Goal: Check status: Check status

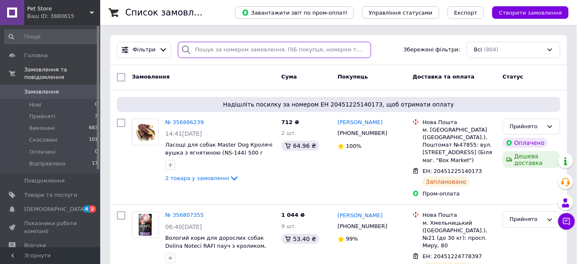
click at [195, 48] on input "search" at bounding box center [274, 50] width 193 height 16
paste input "20451221280753"
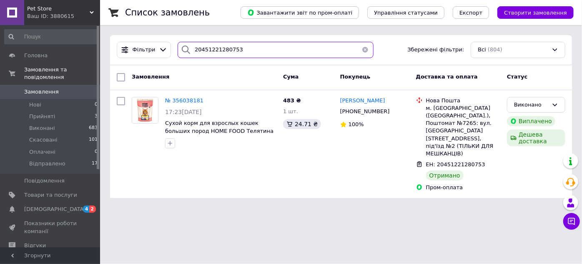
type input "20451221280753"
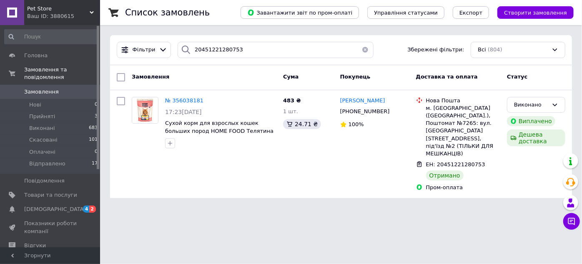
click at [324, 198] on html "Pet Store Ваш ID: 3880615 Сайт Pet Store Кабінет покупця Перевірити стан систем…" at bounding box center [291, 104] width 582 height 208
click at [315, 161] on div "483 ₴ 1 шт. 24.71 ₴" at bounding box center [308, 143] width 57 height 101
click at [184, 100] on span "№ 356038181" at bounding box center [184, 100] width 38 height 6
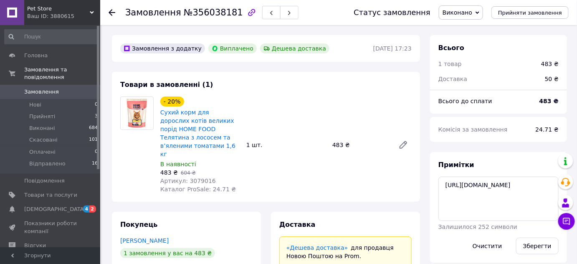
scroll to position [47, 0]
click at [51, 88] on span "Замовлення" at bounding box center [41, 92] width 35 height 8
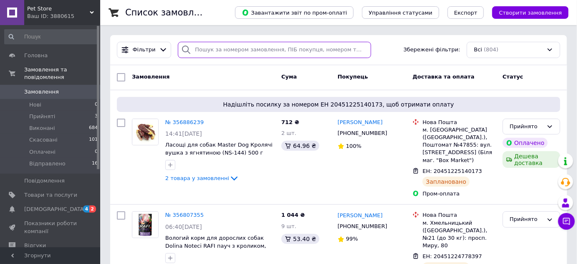
click at [329, 48] on input "search" at bounding box center [274, 50] width 193 height 16
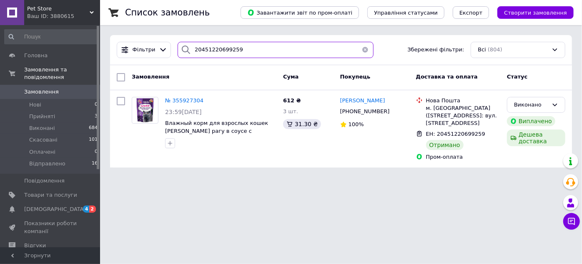
type input "20451220699259"
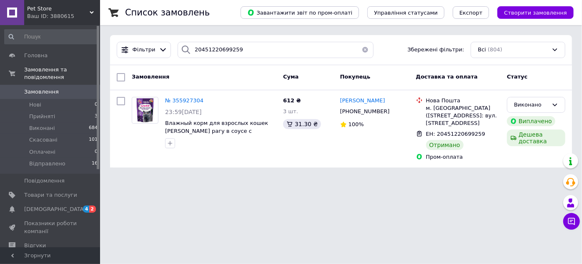
click at [356, 177] on html "Pet Store Ваш ID: 3880615 Сайт Pet Store Кабінет покупця Перевірити стан систем…" at bounding box center [291, 88] width 582 height 177
click at [464, 177] on html "Pet Store Ваш ID: 3880615 Сайт Pet Store Кабінет покупця Перевірити стан систем…" at bounding box center [291, 88] width 582 height 177
click at [240, 177] on html "Pet Store Ваш ID: 3880615 Сайт Pet Store Кабінет покупця Перевірити стан систем…" at bounding box center [291, 88] width 582 height 177
click at [242, 177] on html "Pet Store Ваш ID: 3880615 Сайт Pet Store Кабінет покупця Перевірити стан систем…" at bounding box center [291, 88] width 582 height 177
click at [176, 102] on span "№ 355927304" at bounding box center [184, 100] width 38 height 6
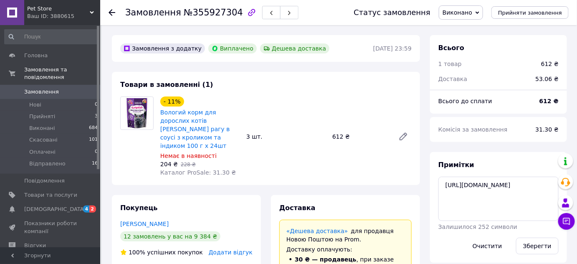
scroll to position [67, 0]
click at [259, 154] on div "- 11% Вологий корм для дорослих котів [PERSON_NAME] М'ясне рагу в соусі з кроли…" at bounding box center [286, 136] width 258 height 83
click at [67, 88] on span "Замовлення" at bounding box center [50, 92] width 53 height 8
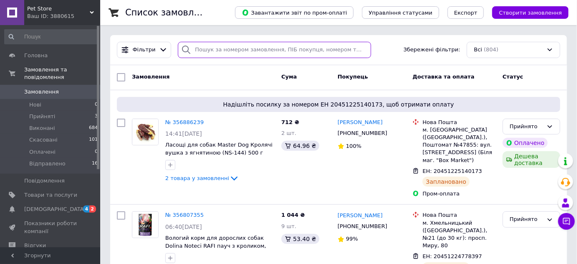
click at [228, 48] on input "search" at bounding box center [274, 50] width 193 height 16
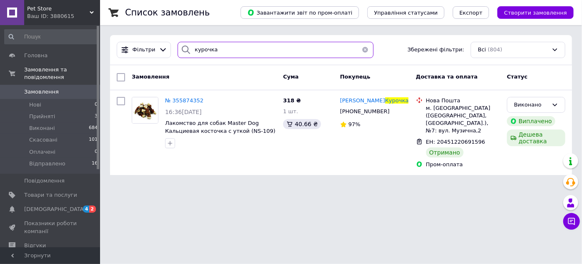
type input "курочка"
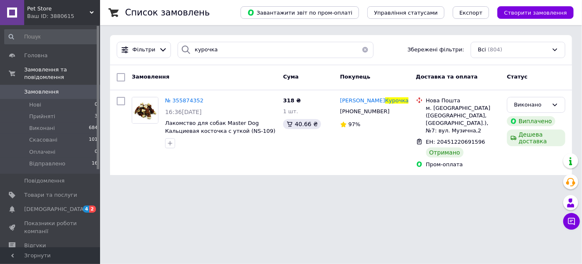
click at [357, 185] on html "Pet Store Ваш ID: 3880615 Сайт Pet Store Кабінет покупця Перевірити стан систем…" at bounding box center [291, 92] width 582 height 185
click at [54, 88] on span "Замовлення" at bounding box center [41, 92] width 35 height 8
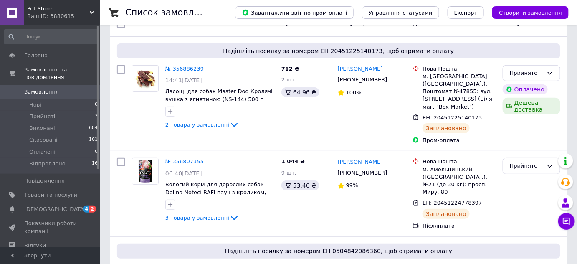
scroll to position [227, 0]
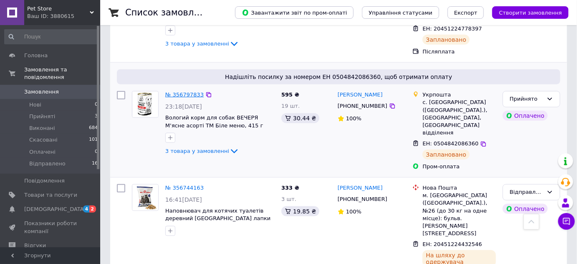
click at [176, 91] on link "№ 356797833" at bounding box center [184, 94] width 38 height 6
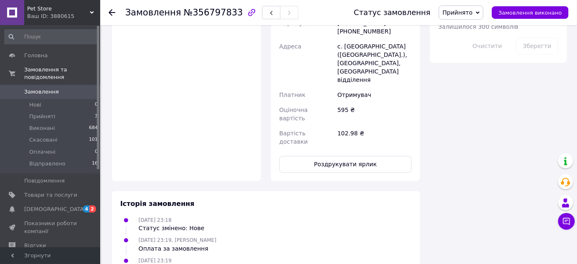
scroll to position [607, 0]
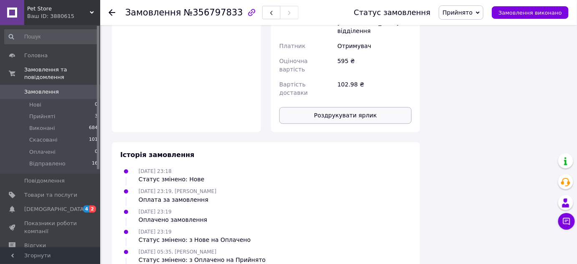
click at [340, 107] on button "Роздрукувати ярлик" at bounding box center [345, 115] width 132 height 17
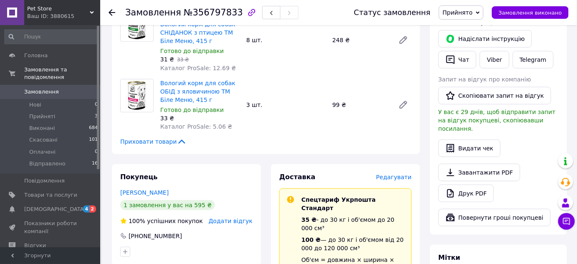
scroll to position [113, 0]
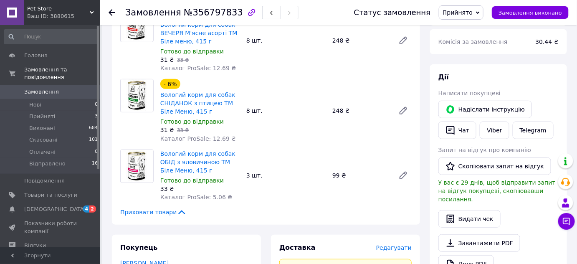
click at [73, 88] on span "Замовлення" at bounding box center [50, 92] width 53 height 8
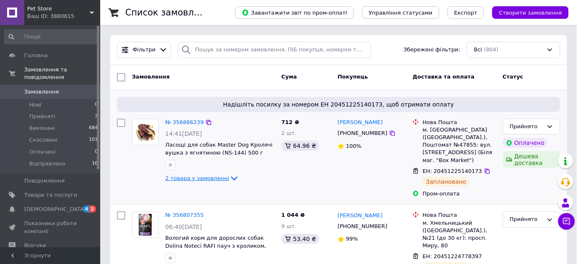
click at [229, 179] on icon at bounding box center [234, 178] width 10 height 10
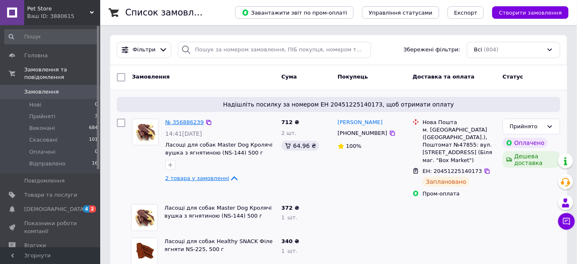
click at [186, 124] on link "№ 356886239" at bounding box center [184, 122] width 38 height 6
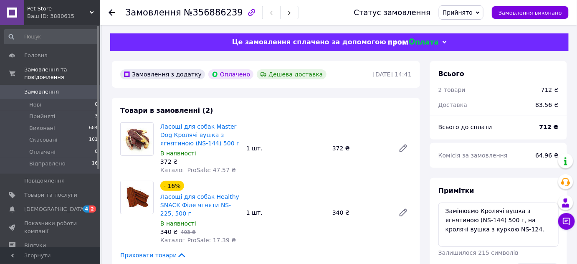
click at [34, 88] on span "Замовлення" at bounding box center [41, 92] width 35 height 8
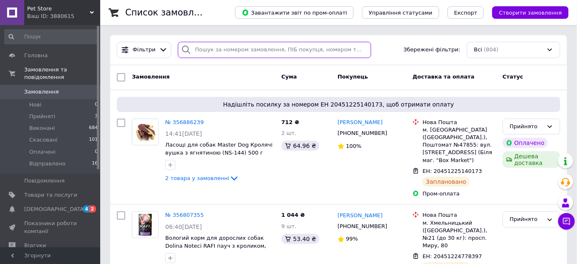
click at [208, 54] on input "search" at bounding box center [274, 50] width 193 height 16
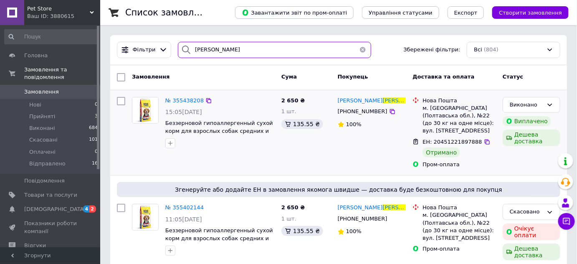
type input "[PERSON_NAME]"
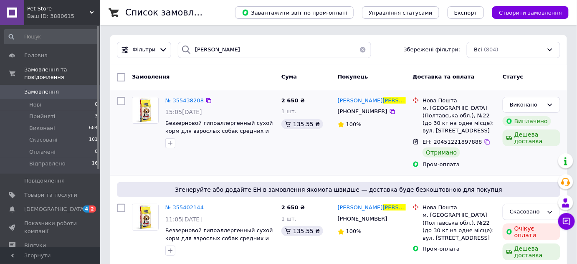
click at [326, 153] on div "2 650 ₴ 1 шт. 135.55 ₴" at bounding box center [306, 132] width 56 height 78
click at [188, 100] on span "№ 355438208" at bounding box center [184, 100] width 38 height 6
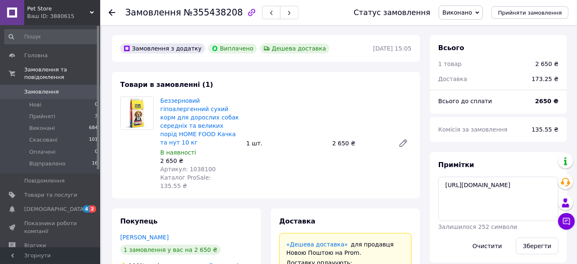
scroll to position [67, 0]
click at [40, 88] on span "Замовлення" at bounding box center [41, 92] width 35 height 8
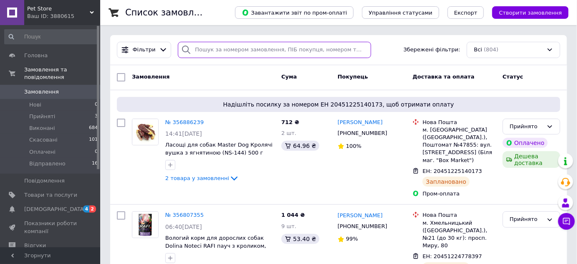
click at [208, 54] on input "search" at bounding box center [274, 50] width 193 height 16
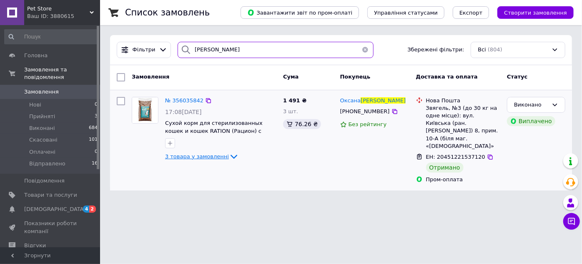
type input "[PERSON_NAME]"
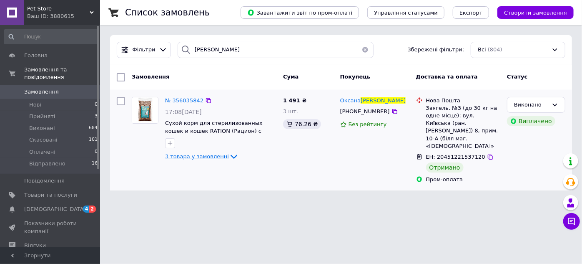
click at [229, 154] on icon at bounding box center [234, 156] width 10 height 10
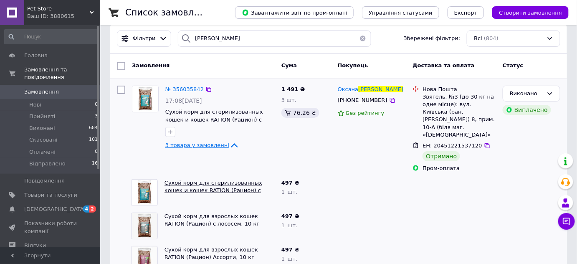
scroll to position [21, 0]
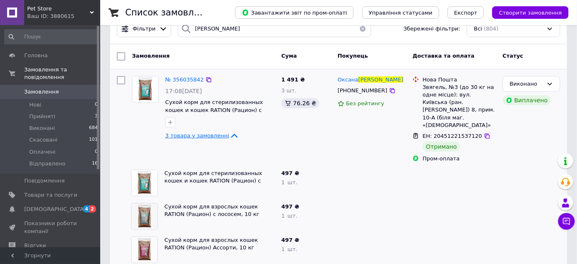
click at [362, 204] on div at bounding box center [371, 215] width 75 height 33
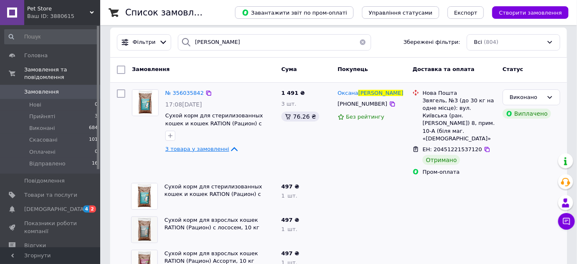
scroll to position [0, 0]
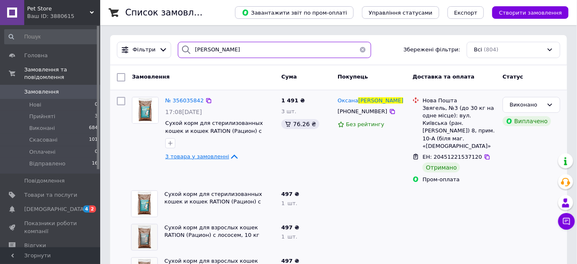
drag, startPoint x: 239, startPoint y: 50, endPoint x: 40, endPoint y: 28, distance: 200.3
click at [41, 29] on div "Pet Store Ваш ID: 3880615 Сайт Pet Store Кабінет покупця Перевірити стан систем…" at bounding box center [288, 150] width 577 height 301
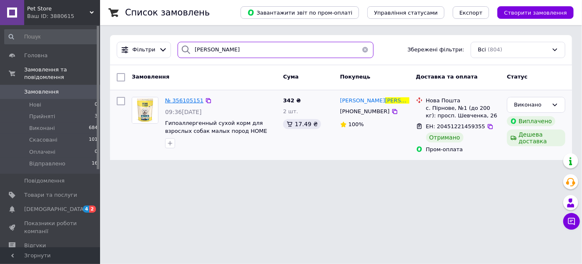
type input "[PERSON_NAME]"
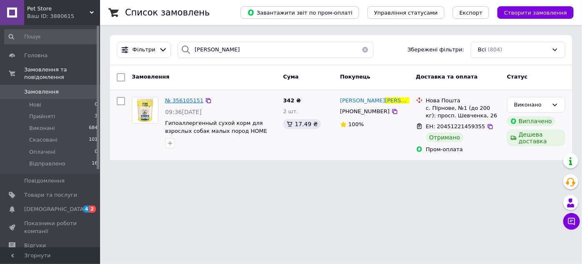
click at [181, 101] on span "№ 356105151" at bounding box center [184, 100] width 38 height 6
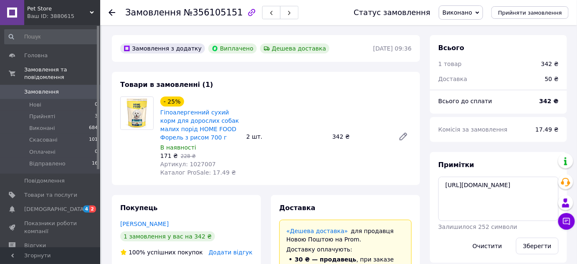
scroll to position [67, 0]
click at [285, 111] on div "- 25% Гіпоалергенний сухий корм для дорослих собак малих порід HOME FOOD Форель…" at bounding box center [286, 136] width 258 height 83
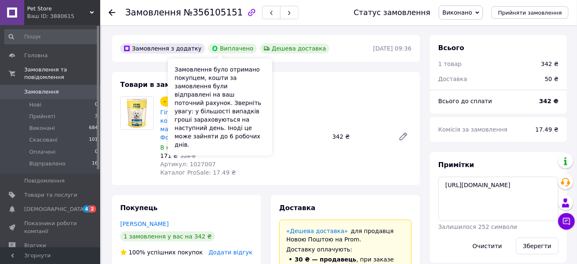
click at [249, 80] on div "Замовлення було отримано покупцем, кошти за замовлення були відправлені на ваш …" at bounding box center [220, 106] width 104 height 97
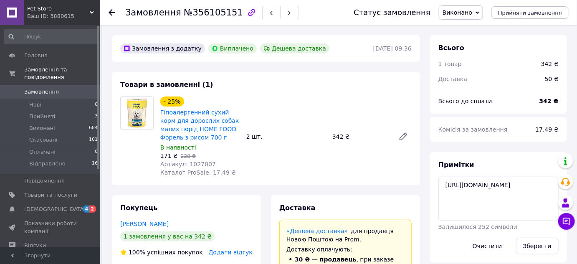
click at [300, 85] on div "Товари в замовленні (1) - 25% Гіпоалергенний сухий корм для дорослих собак мали…" at bounding box center [266, 128] width 308 height 113
click at [364, 181] on div "Товари в замовленні (1) - 25% Гіпоалергенний сухий корм для дорослих собак мали…" at bounding box center [266, 128] width 308 height 113
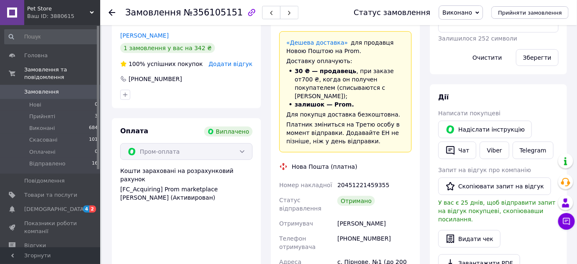
scroll to position [189, 0]
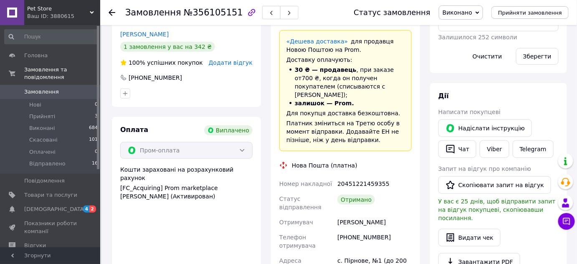
click at [229, 223] on div "Оплата Виплачено Пром-оплата Кошти зараховані на розрахунковий рахунок [FC_Acqu…" at bounding box center [186, 227] width 149 height 221
drag, startPoint x: 392, startPoint y: 173, endPoint x: 324, endPoint y: 174, distance: 67.6
click at [324, 176] on div "Номер накладної 20451221459355 Статус відправлення [PERSON_NAME] отримувача [PH…" at bounding box center [345, 249] width 136 height 147
click at [416, 179] on div "Доставка «Дешева доставка»   для продавця [GEOGRAPHIC_DATA] на Prom. Доставку о…" at bounding box center [345, 171] width 149 height 333
drag, startPoint x: 388, startPoint y: 173, endPoint x: 330, endPoint y: 176, distance: 58.5
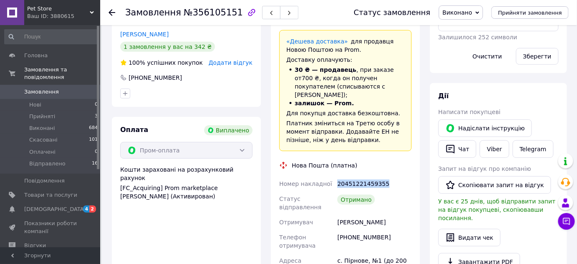
click at [330, 176] on div "Номер накладної 20451221459355 Статус відправлення [PERSON_NAME] отримувача [PH…" at bounding box center [345, 249] width 136 height 147
copy div "Номер накладної 20451221459355"
click at [269, 178] on div "Доставка «Дешева доставка»   для продавця [GEOGRAPHIC_DATA] на Prom. Доставку о…" at bounding box center [345, 171] width 159 height 333
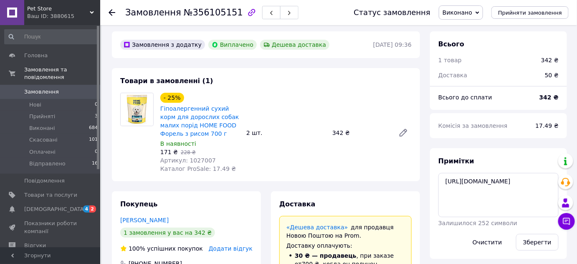
scroll to position [0, 0]
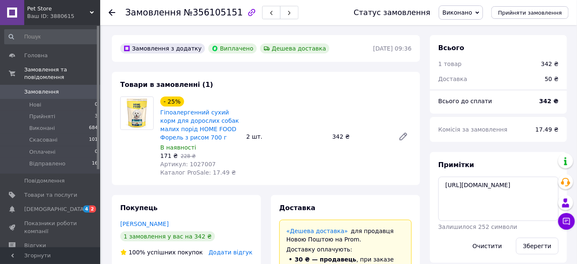
click at [65, 88] on span "Замовлення" at bounding box center [50, 92] width 53 height 8
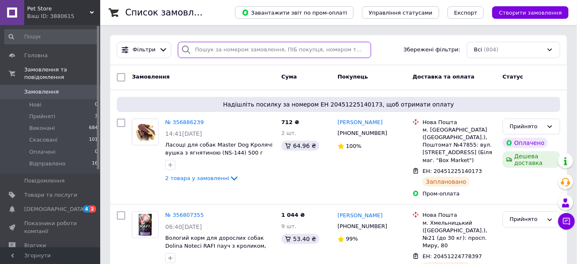
click at [216, 48] on input "search" at bounding box center [274, 50] width 193 height 16
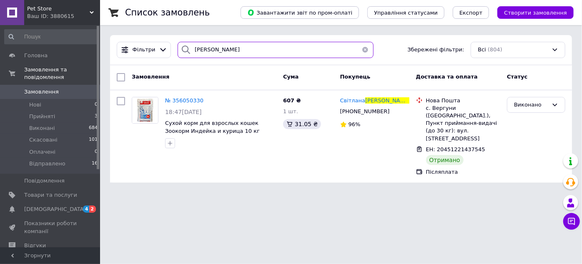
type input "[PERSON_NAME]"
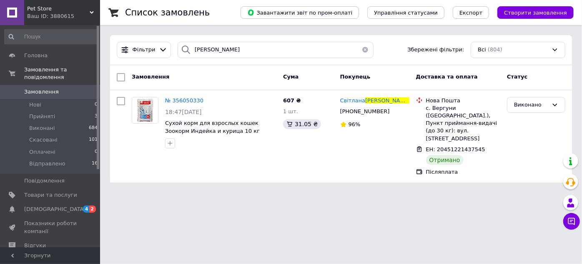
click at [280, 192] on html "Pet Store Ваш ID: 3880615 Сайт Pet Store Кабінет покупця Перевірити стан систем…" at bounding box center [291, 96] width 582 height 192
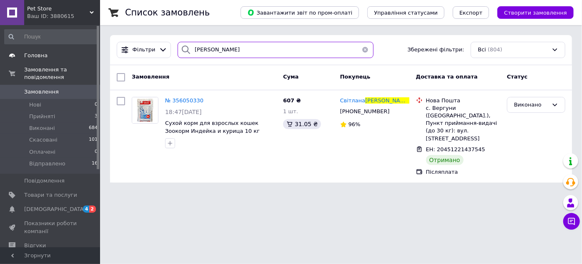
drag, startPoint x: 245, startPoint y: 50, endPoint x: 76, endPoint y: 50, distance: 168.6
click at [76, 50] on div "Pet Store Ваш ID: 3880615 Сайт Pet Store Кабінет покупця Перевірити стан систем…" at bounding box center [291, 96] width 582 height 192
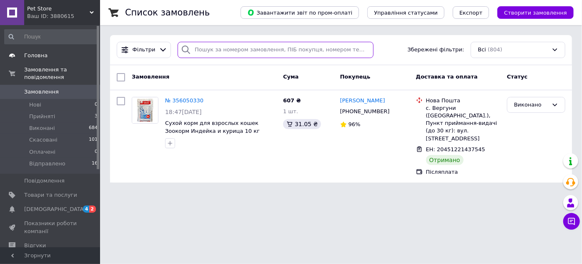
type input "0"
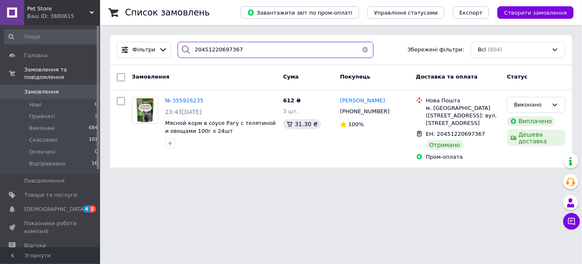
type input "20451220697367"
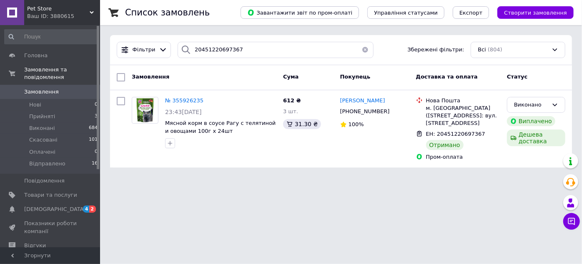
click at [414, 177] on html "Pet Store Ваш ID: 3880615 Сайт Pet Store Кабінет покупця Перевірити стан систем…" at bounding box center [291, 88] width 582 height 177
click at [281, 177] on html "Pet Store Ваш ID: 3880615 Сайт Pet Store Кабінет покупця Перевірити стан систем…" at bounding box center [291, 88] width 582 height 177
click at [181, 101] on span "№ 355926235" at bounding box center [184, 100] width 38 height 6
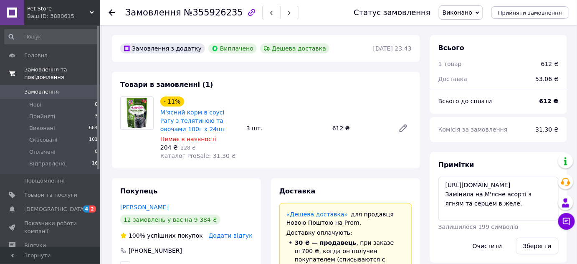
click at [50, 72] on span "Замовлення та повідомлення" at bounding box center [62, 73] width 76 height 15
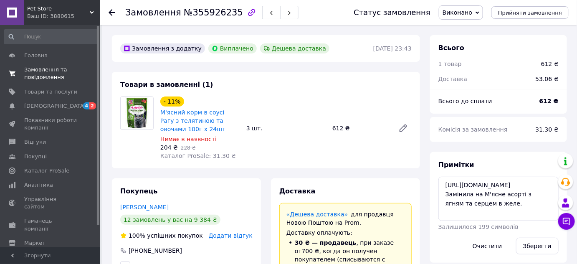
click at [54, 76] on span "Замовлення та повідомлення" at bounding box center [50, 73] width 53 height 15
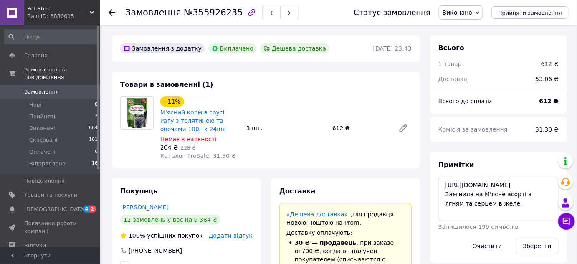
click at [41, 88] on link "Замовлення 0" at bounding box center [51, 92] width 103 height 14
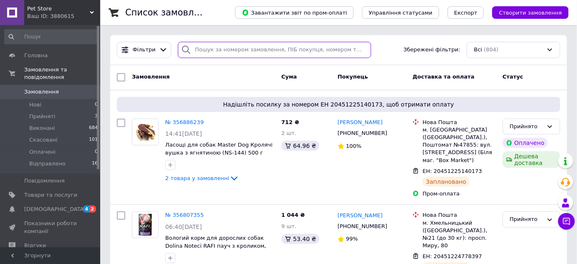
click at [213, 46] on input "search" at bounding box center [274, 50] width 193 height 16
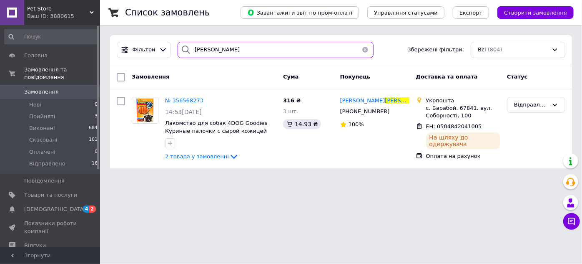
type input "[PERSON_NAME]"
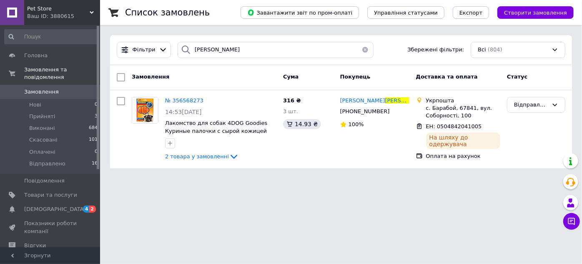
click at [357, 178] on html "Pet Store Ваш ID: 3880615 Сайт Pet Store Кабінет покупця Перевірити стан систем…" at bounding box center [291, 89] width 582 height 178
click at [214, 156] on span "2 товара у замовленні" at bounding box center [197, 156] width 64 height 6
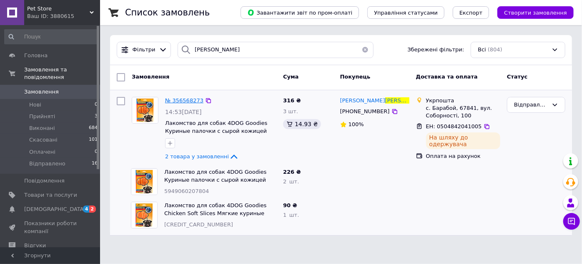
click at [179, 101] on span "№ 356568273" at bounding box center [184, 100] width 38 height 6
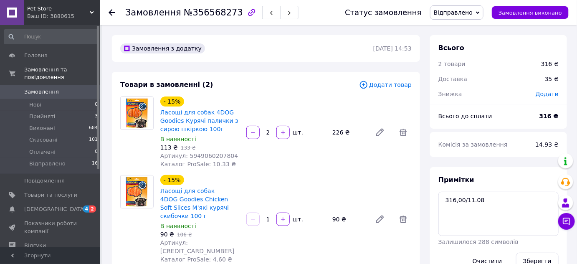
click at [111, 13] on icon at bounding box center [111, 12] width 7 height 7
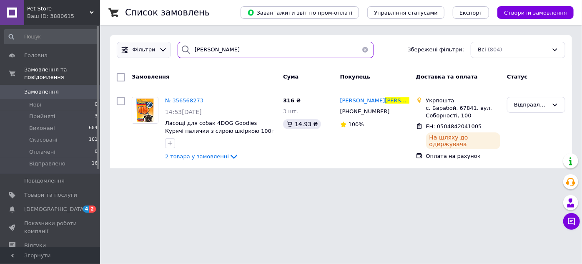
drag, startPoint x: 211, startPoint y: 52, endPoint x: 129, endPoint y: 48, distance: 82.7
click at [129, 48] on div "Фільтри [PERSON_NAME] Збережені фільтри: Всі (804)" at bounding box center [341, 50] width 456 height 16
type input "[PERSON_NAME]"
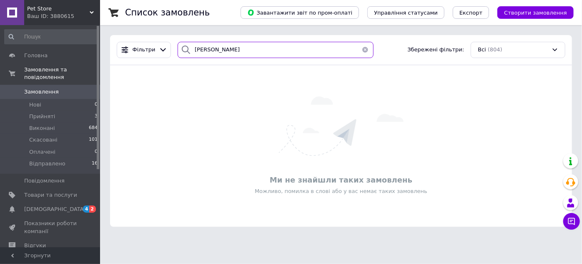
drag, startPoint x: 238, startPoint y: 52, endPoint x: 123, endPoint y: 39, distance: 115.0
click at [132, 40] on div "[PERSON_NAME] Збережені фільтри: Всі (804)" at bounding box center [341, 50] width 462 height 30
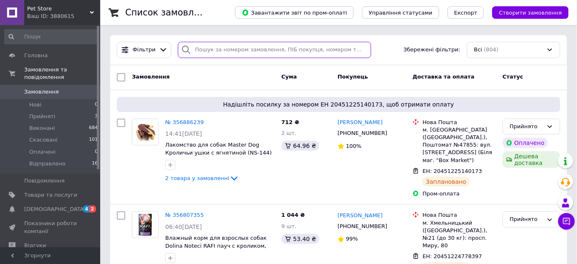
click at [244, 51] on input "search" at bounding box center [274, 50] width 193 height 16
type input "[PERSON_NAME]"
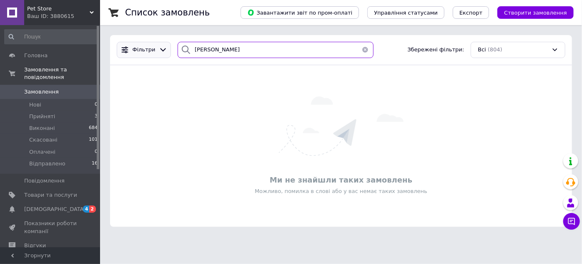
drag, startPoint x: 237, startPoint y: 51, endPoint x: 132, endPoint y: 51, distance: 104.7
click at [132, 51] on div "[PERSON_NAME] Збережені фільтри: Всі (804)" at bounding box center [341, 50] width 456 height 16
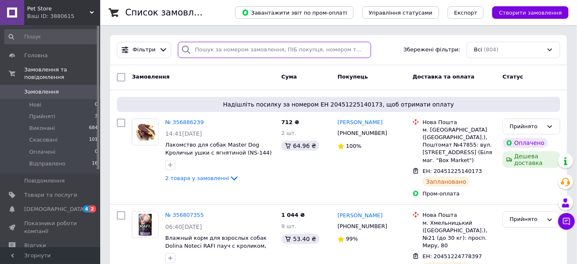
click at [206, 48] on input "search" at bounding box center [274, 50] width 193 height 16
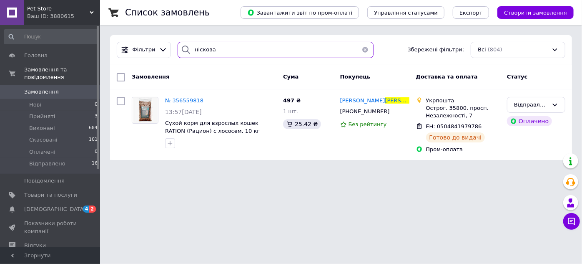
type input "ніскова"
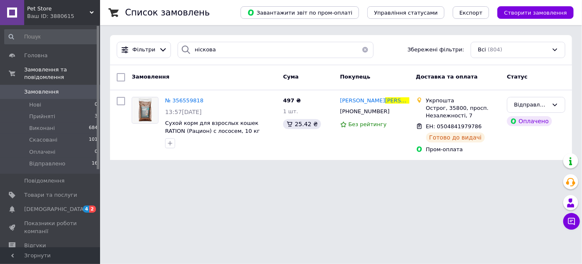
click at [320, 170] on html "Pet Store Ваш ID: 3880615 Сайт Pet Store Кабінет покупця Перевірити стан систем…" at bounding box center [291, 85] width 582 height 170
click at [277, 170] on html "Pet Store Ваш ID: 3880615 Сайт Pet Store Кабінет покупця Перевірити стан систем…" at bounding box center [291, 85] width 582 height 170
click at [189, 100] on span "№ 356559818" at bounding box center [184, 100] width 38 height 6
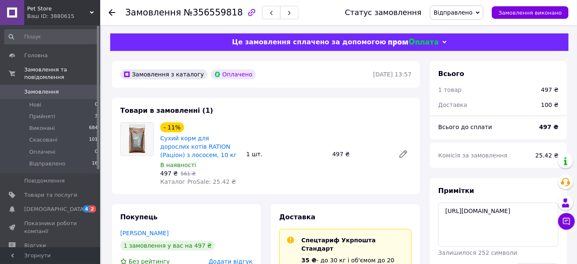
click at [278, 176] on div "- 11% Cухий корм для дорослих котів RATION (Раціон) з лососем, 10 кг В наявност…" at bounding box center [286, 154] width 258 height 67
click at [63, 88] on span "Замовлення" at bounding box center [50, 92] width 53 height 8
